Goal: Information Seeking & Learning: Find specific fact

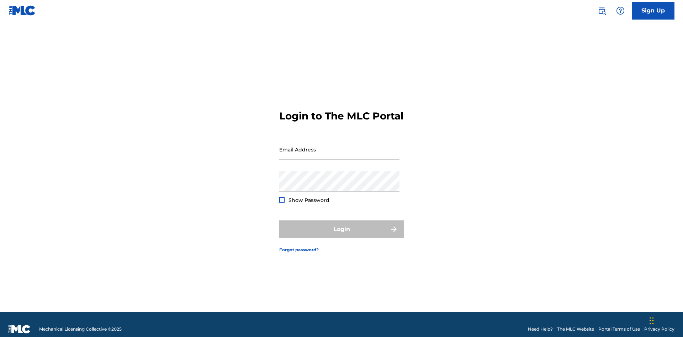
scroll to position [9, 0]
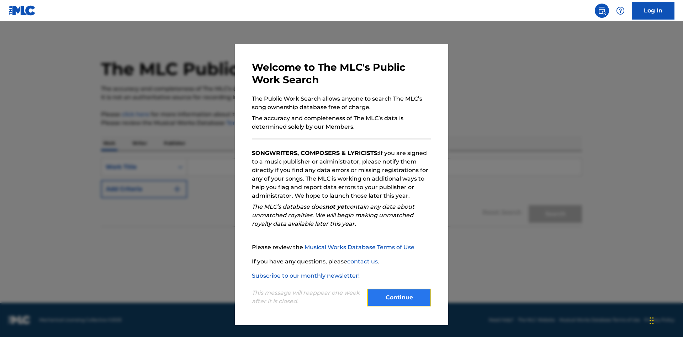
click at [399, 298] on button "Continue" at bounding box center [399, 298] width 64 height 18
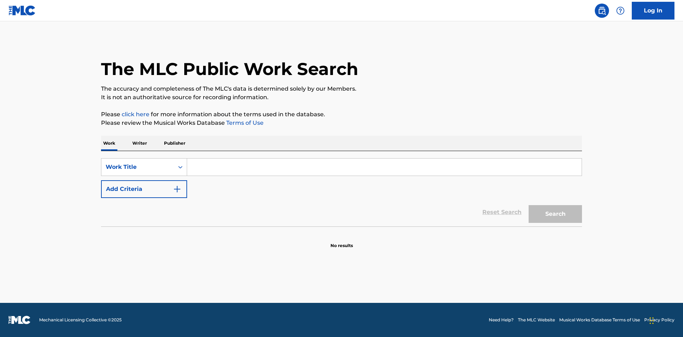
click at [140, 143] on p "Writer" at bounding box center [139, 143] width 19 height 15
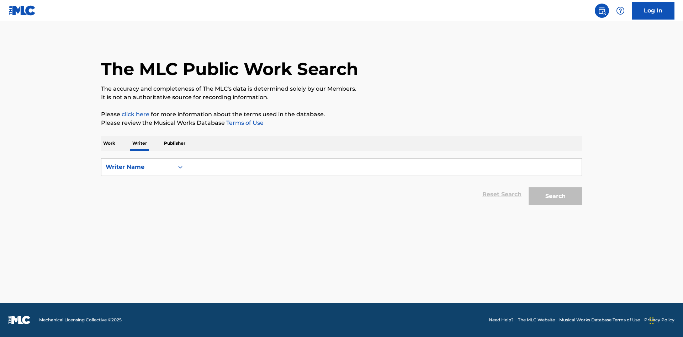
click at [384, 167] on input "Search Form" at bounding box center [384, 167] width 395 height 17
type input "DRAACO DALLAS AVENTURA"
click at [556, 196] on button "Search" at bounding box center [555, 197] width 53 height 18
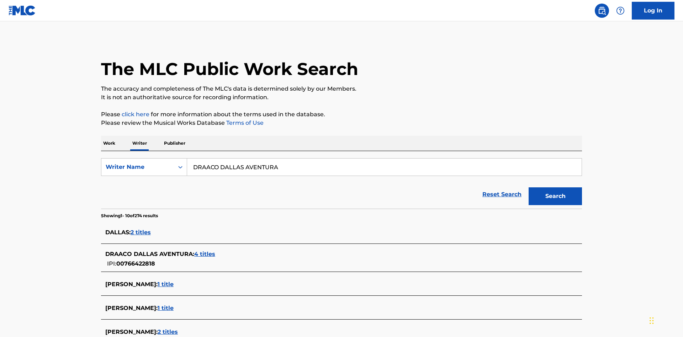
click at [205, 251] on span "4 titles" at bounding box center [204, 254] width 21 height 7
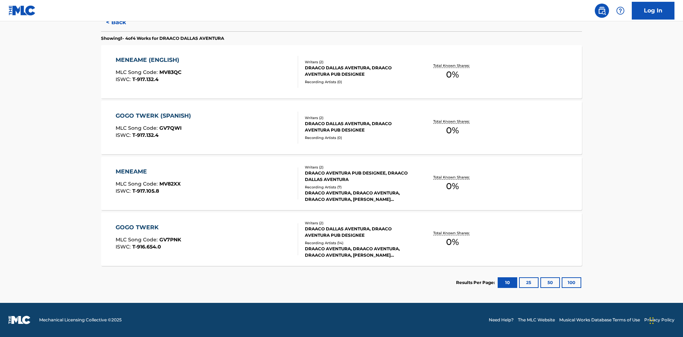
click at [148, 172] on div "MENEAME" at bounding box center [148, 172] width 65 height 9
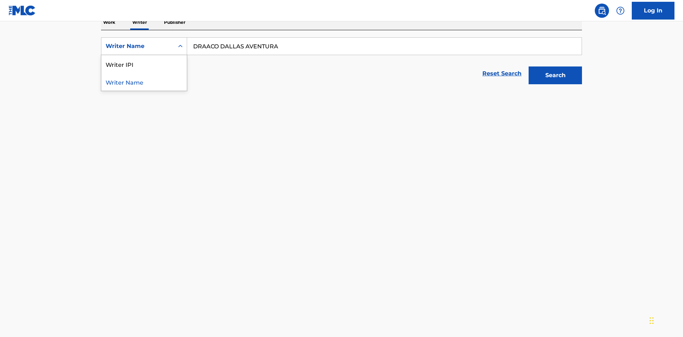
click at [144, 67] on div "Writer IPI" at bounding box center [143, 64] width 85 height 18
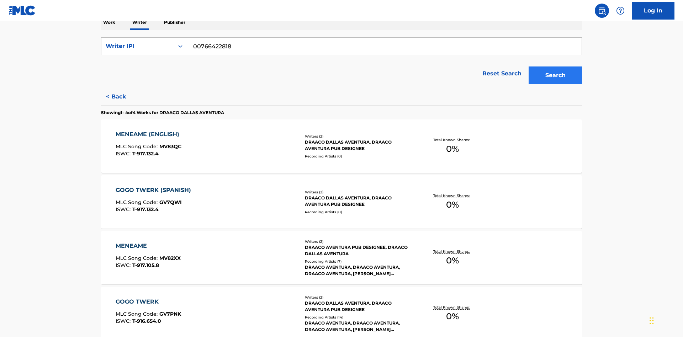
type input "00766422818"
click at [556, 67] on button "Search" at bounding box center [555, 76] width 53 height 18
